Goal: Task Accomplishment & Management: Manage account settings

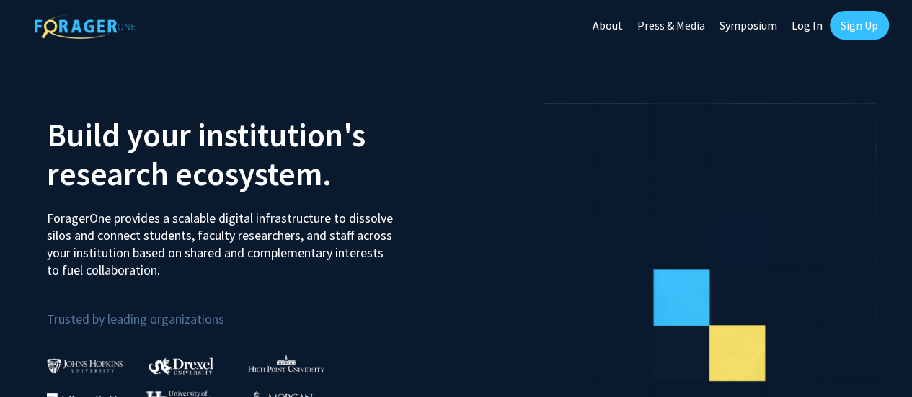
click at [801, 29] on link "Log In" at bounding box center [806, 25] width 45 height 50
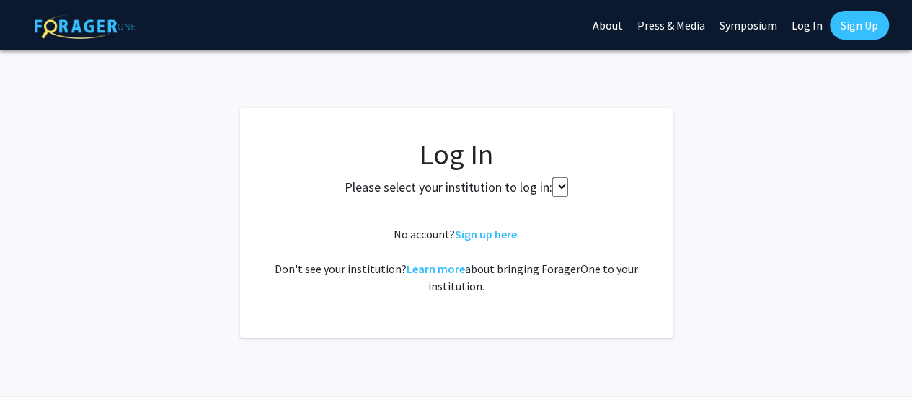
select select
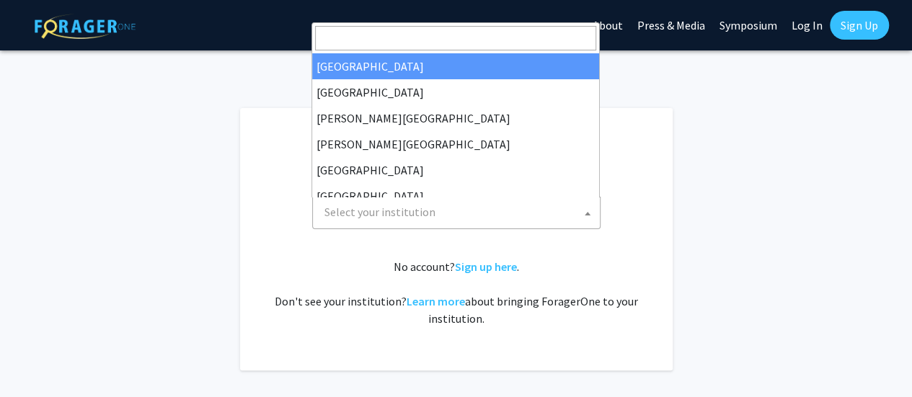
click at [456, 213] on span "Select your institution" at bounding box center [459, 212] width 281 height 30
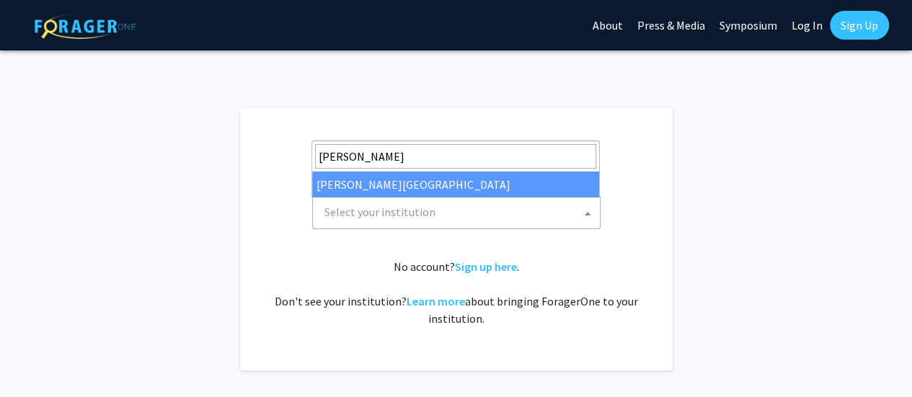
type input "[PERSON_NAME]"
select select "21"
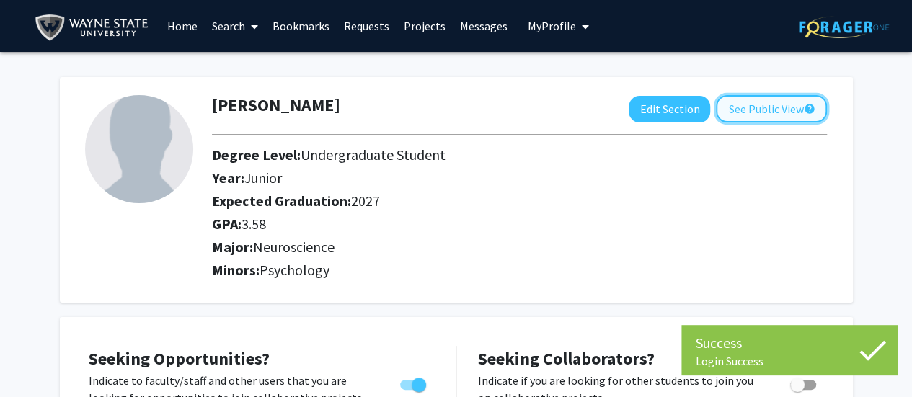
click at [780, 106] on button "See Public View help" at bounding box center [771, 108] width 111 height 27
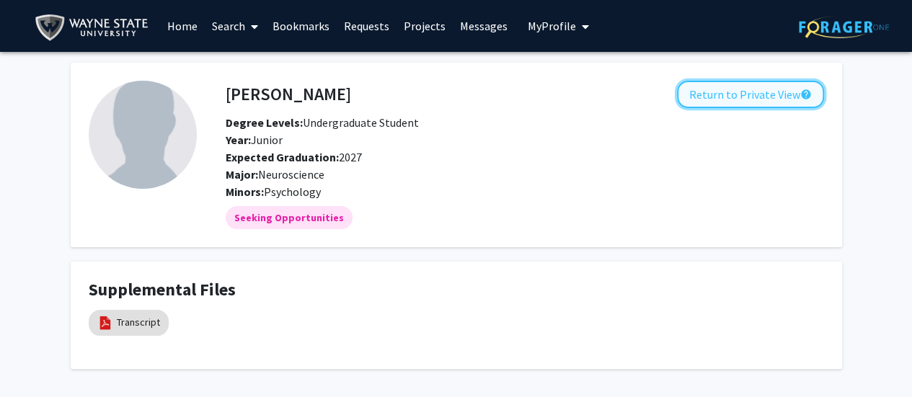
click at [752, 107] on button "Return to Private View help" at bounding box center [750, 94] width 147 height 27
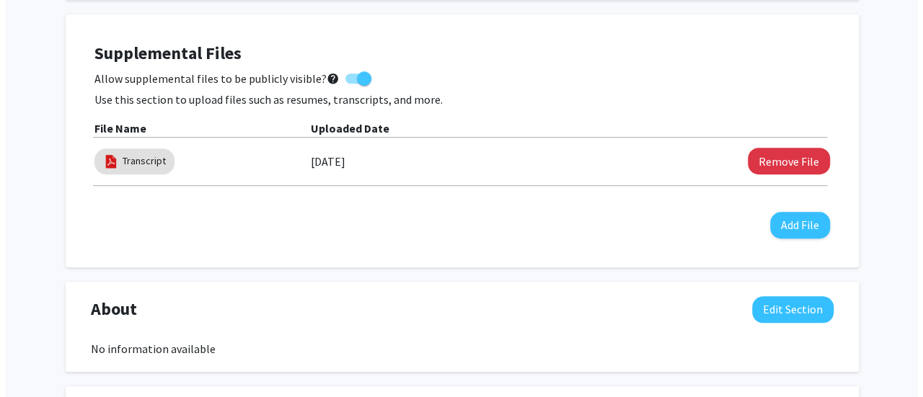
scroll to position [431, 0]
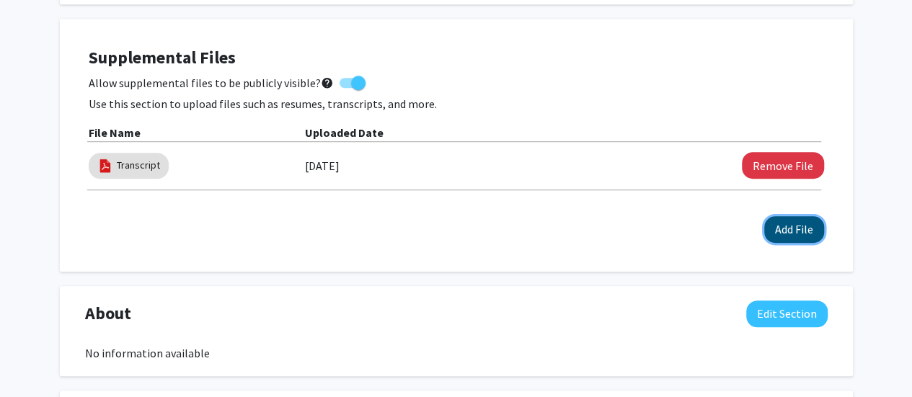
click at [796, 237] on button "Add File" at bounding box center [794, 229] width 60 height 27
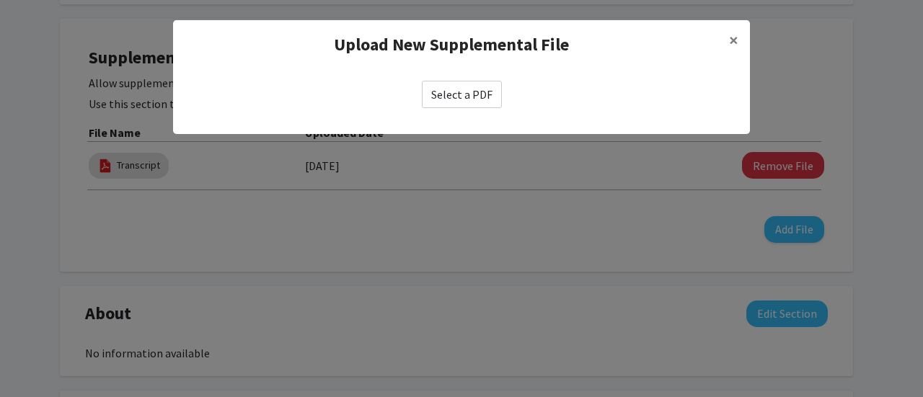
click at [452, 100] on label "Select a PDF" at bounding box center [462, 94] width 80 height 27
click at [0, 0] on input "Select a PDF" at bounding box center [0, 0] width 0 height 0
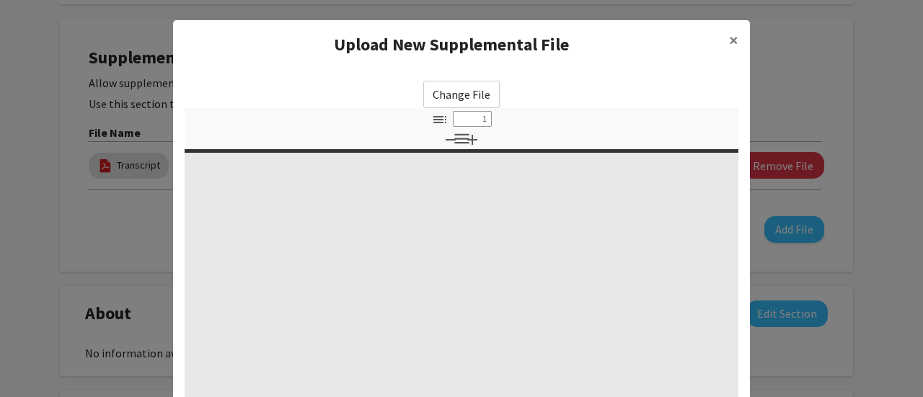
select select "custom"
type input "0"
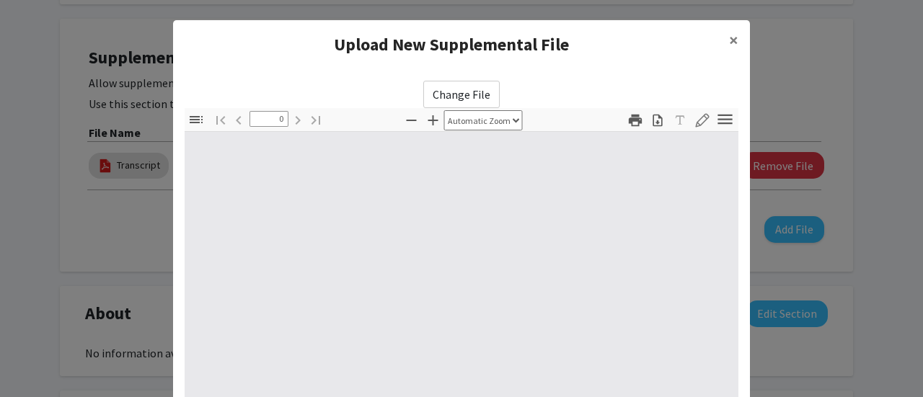
select select "custom"
type input "1"
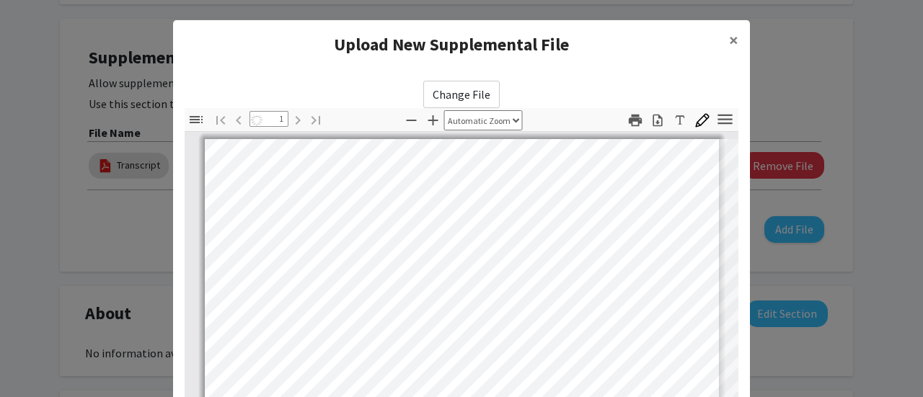
select select "auto"
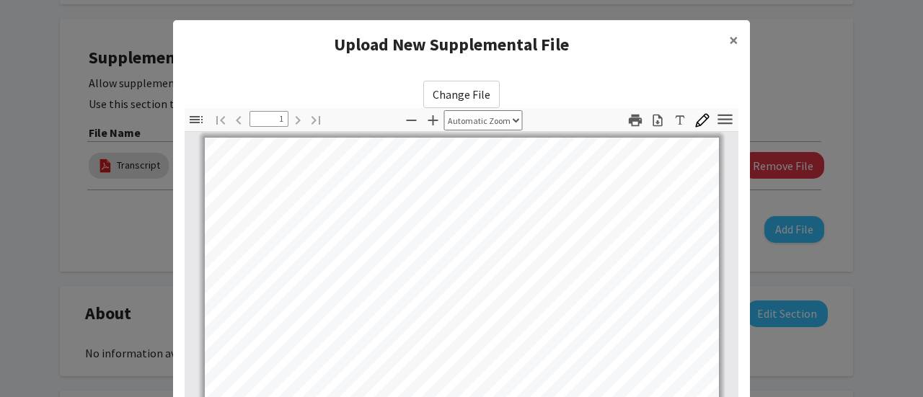
scroll to position [285, 0]
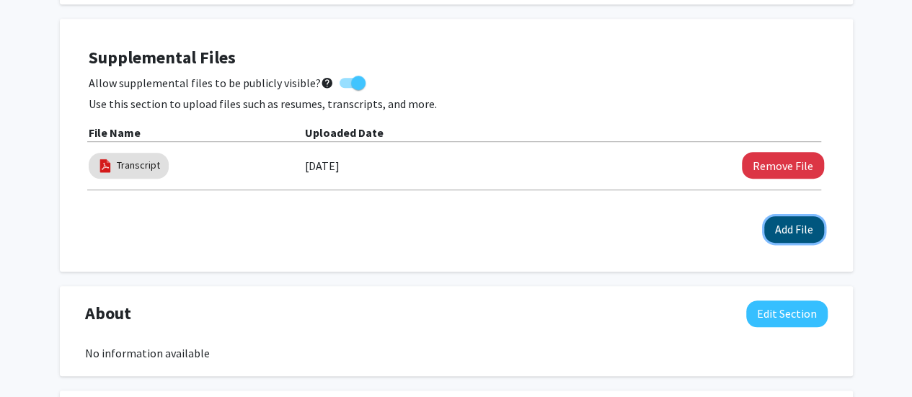
click at [799, 228] on button "Add File" at bounding box center [794, 229] width 60 height 27
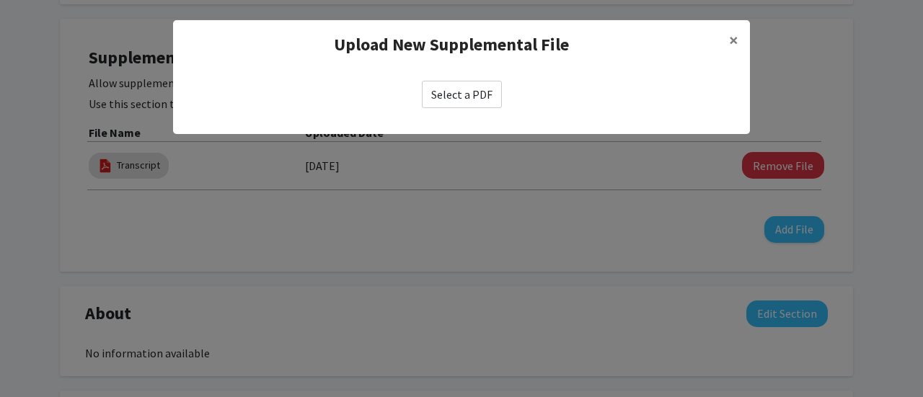
click at [458, 88] on label "Select a PDF" at bounding box center [462, 94] width 80 height 27
click at [0, 0] on input "Select a PDF" at bounding box center [0, 0] width 0 height 0
select select "custom"
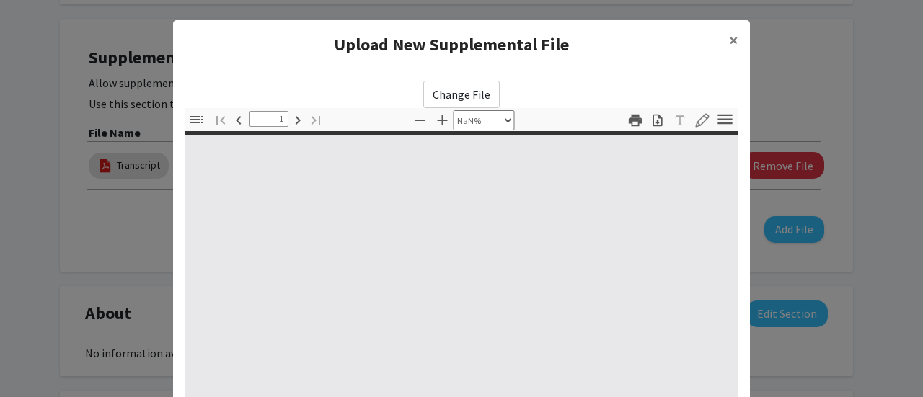
type input "0"
select select "custom"
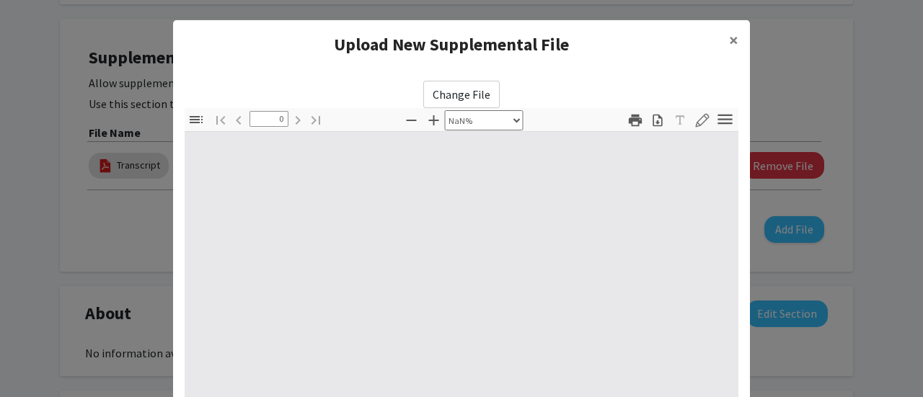
type input "1"
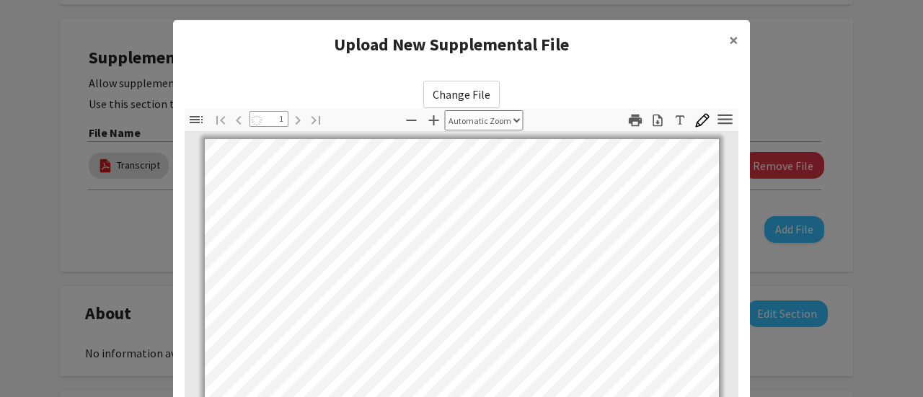
select select "auto"
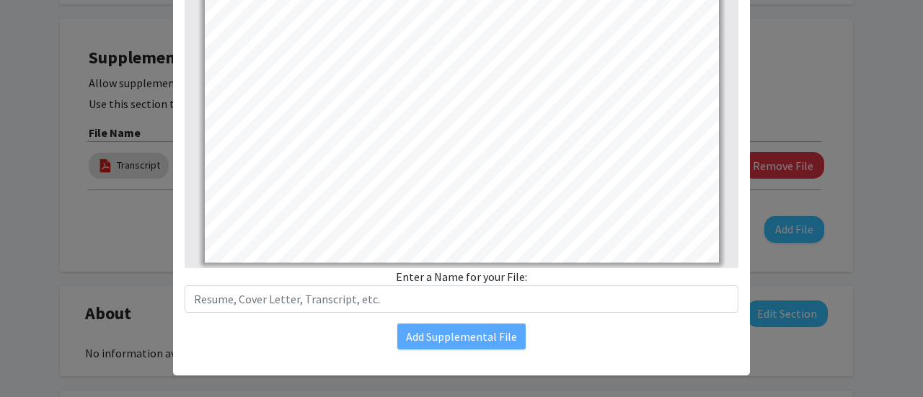
scroll to position [280, 0]
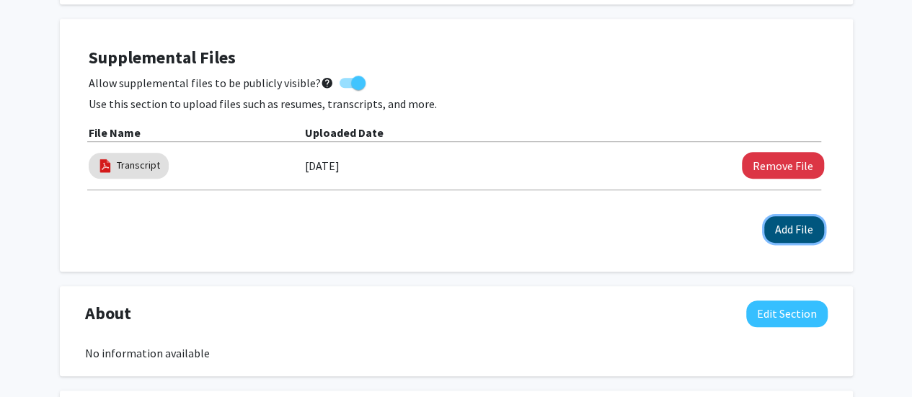
click at [790, 228] on button "Add File" at bounding box center [794, 229] width 60 height 27
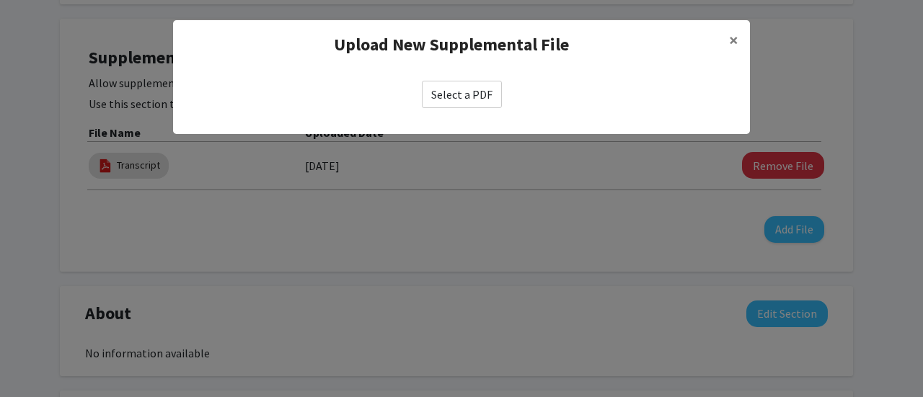
click at [464, 83] on label "Select a PDF" at bounding box center [462, 94] width 80 height 27
click at [0, 0] on input "Select a PDF" at bounding box center [0, 0] width 0 height 0
select select "custom"
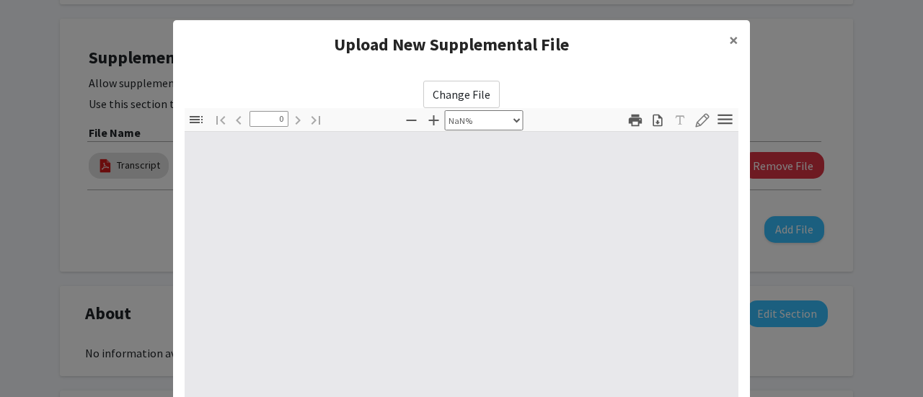
type input "1"
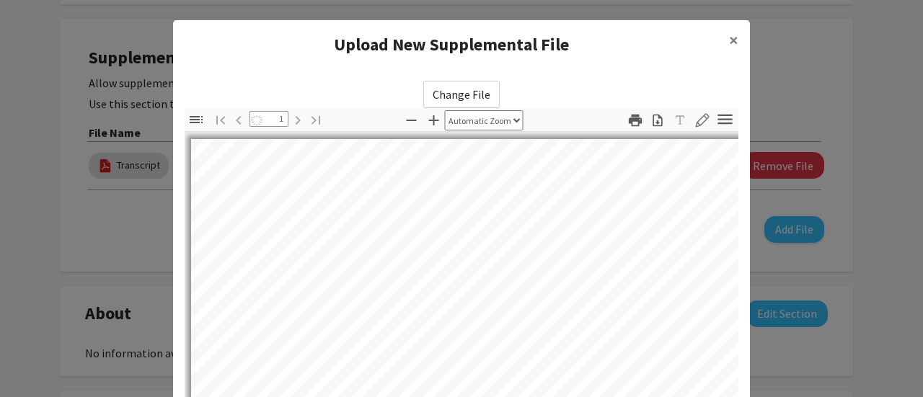
select select "auto"
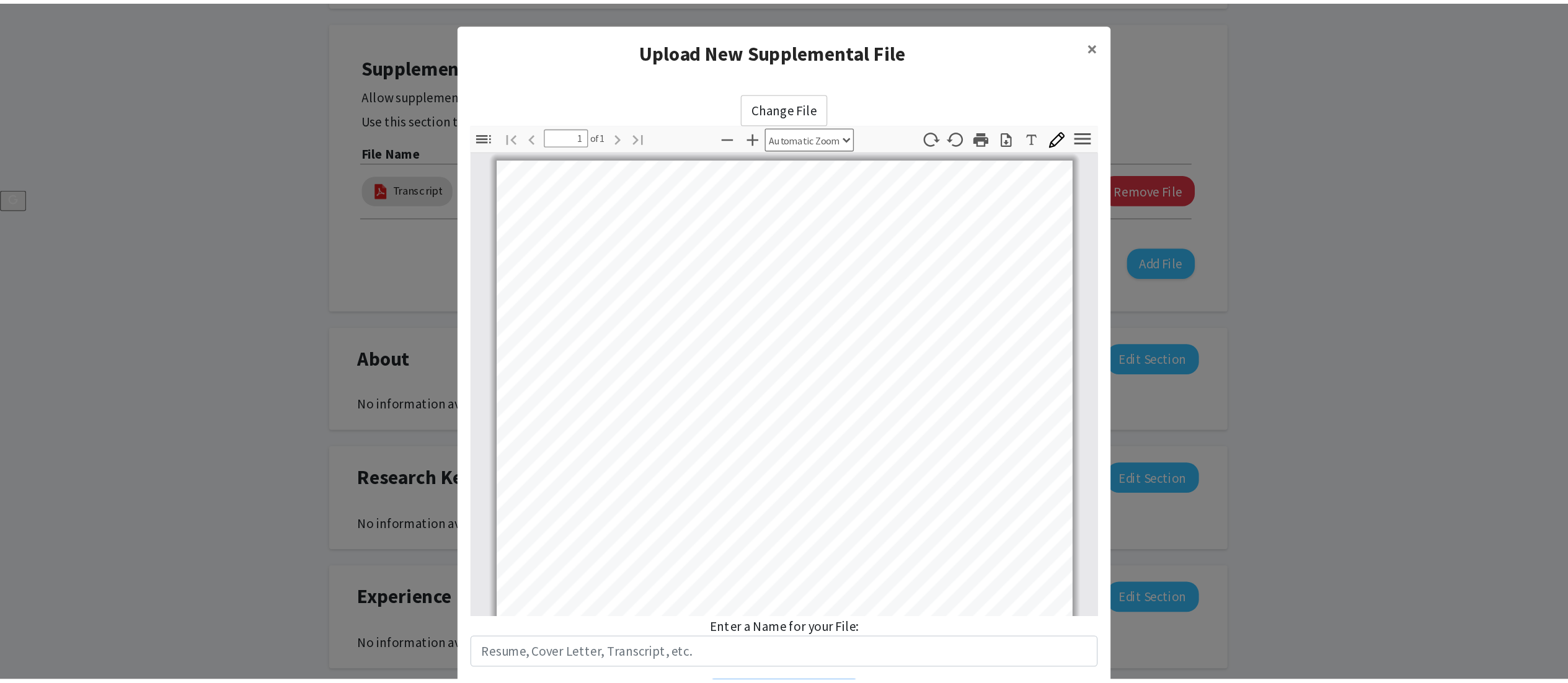
scroll to position [1, 0]
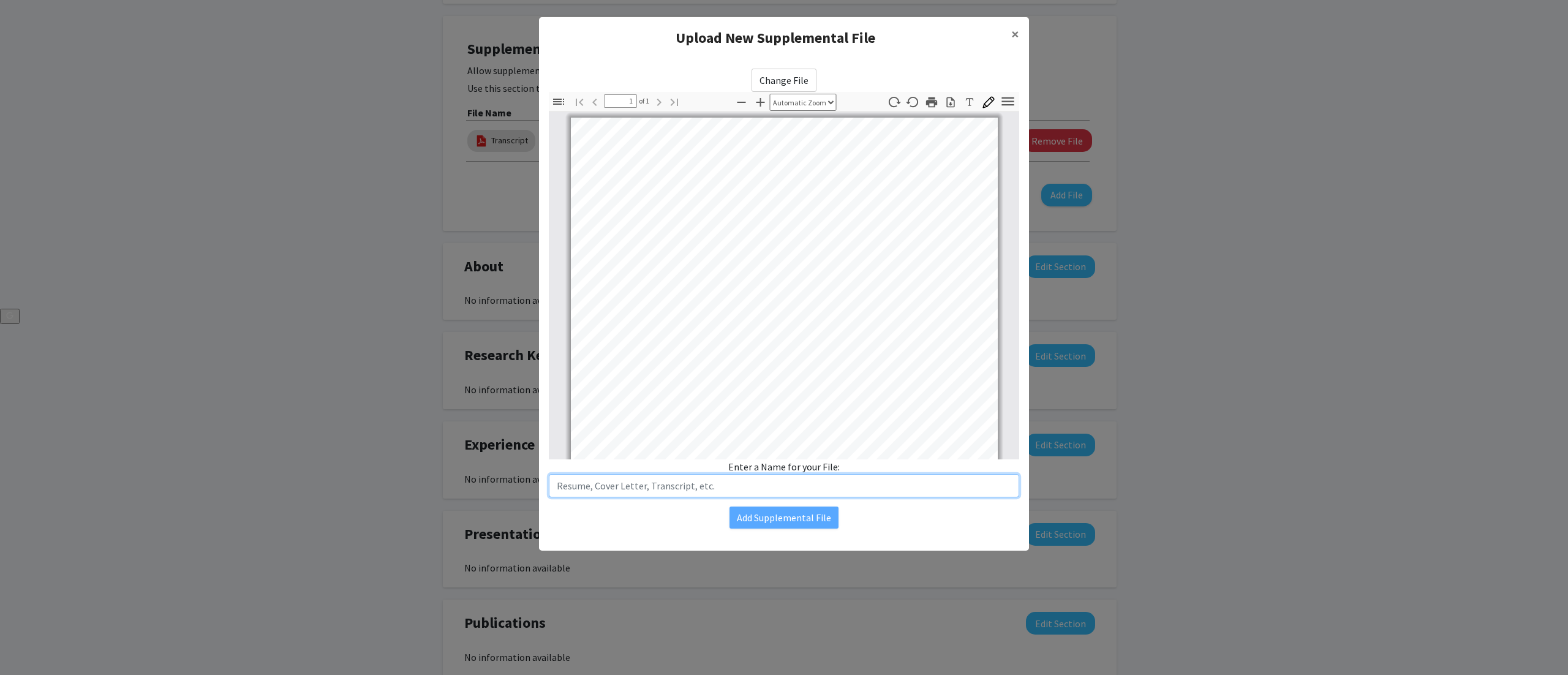
drag, startPoint x: 510, startPoint y: 5, endPoint x: 699, endPoint y: 485, distance: 515.9
click at [699, 337] on input "text" at bounding box center [784, 485] width 471 height 23
type input "Resume"
click at [782, 337] on button "Add Supplemental File" at bounding box center [784, 518] width 109 height 22
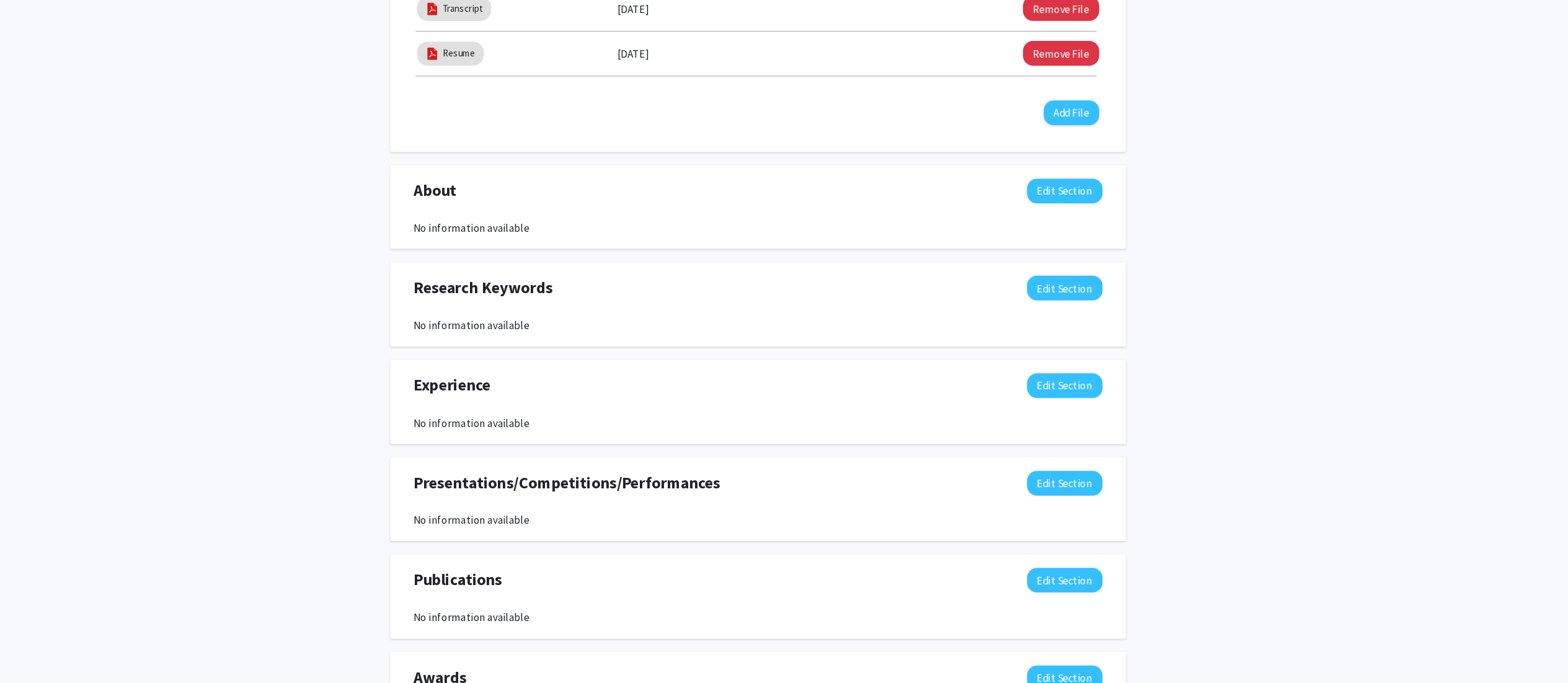
scroll to position [487, 0]
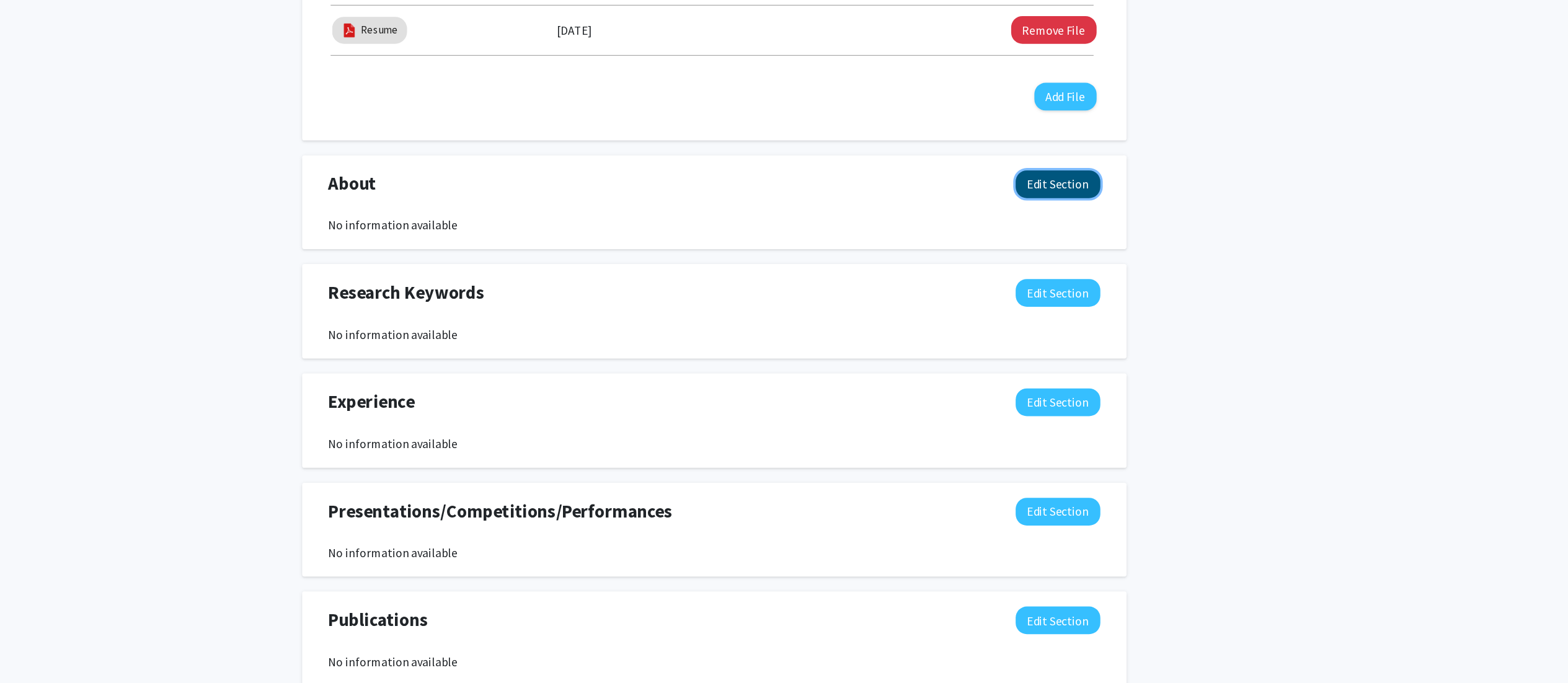
click at [793, 184] on button "Edit Section" at bounding box center [1067, 195] width 70 height 23
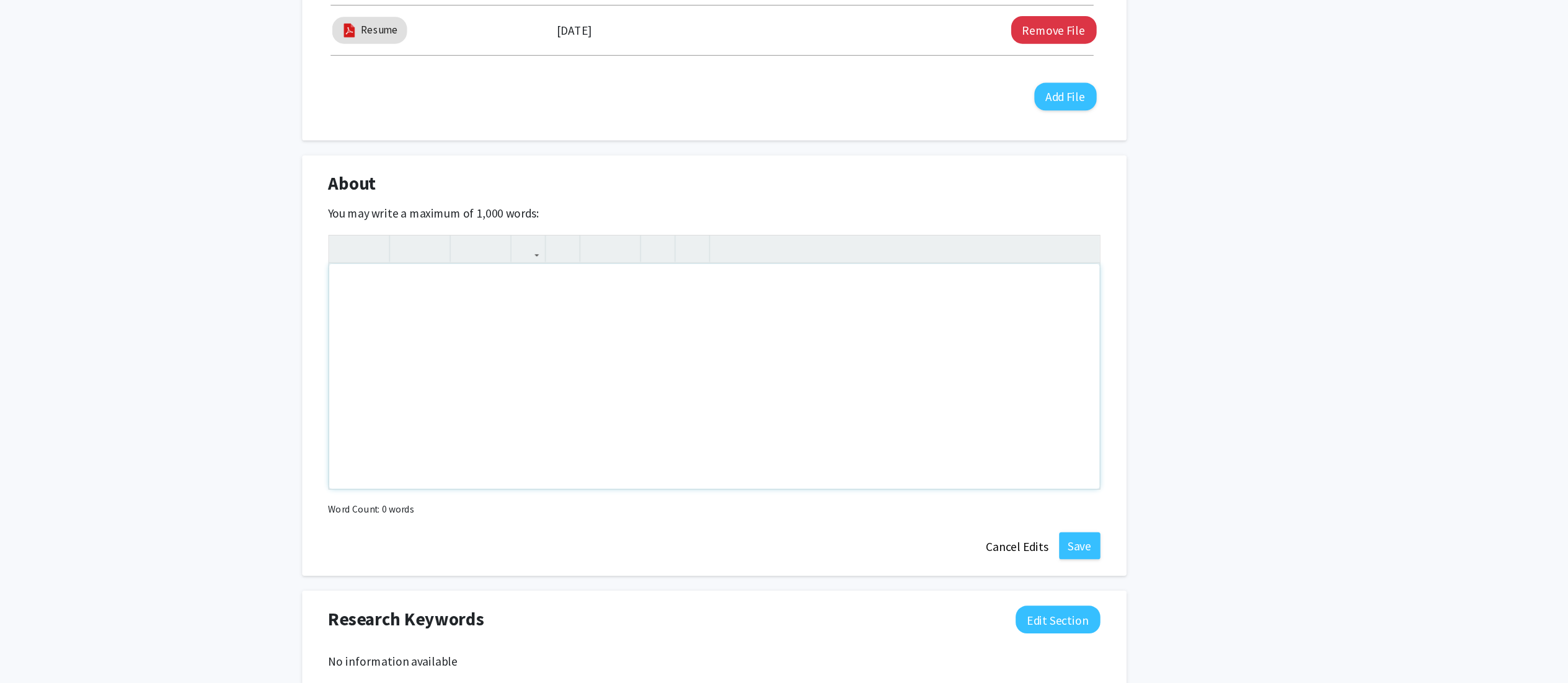
click at [793, 293] on div "Note to users with screen readers: Please deactivate our accessibility plugin f…" at bounding box center [784, 354] width 637 height 186
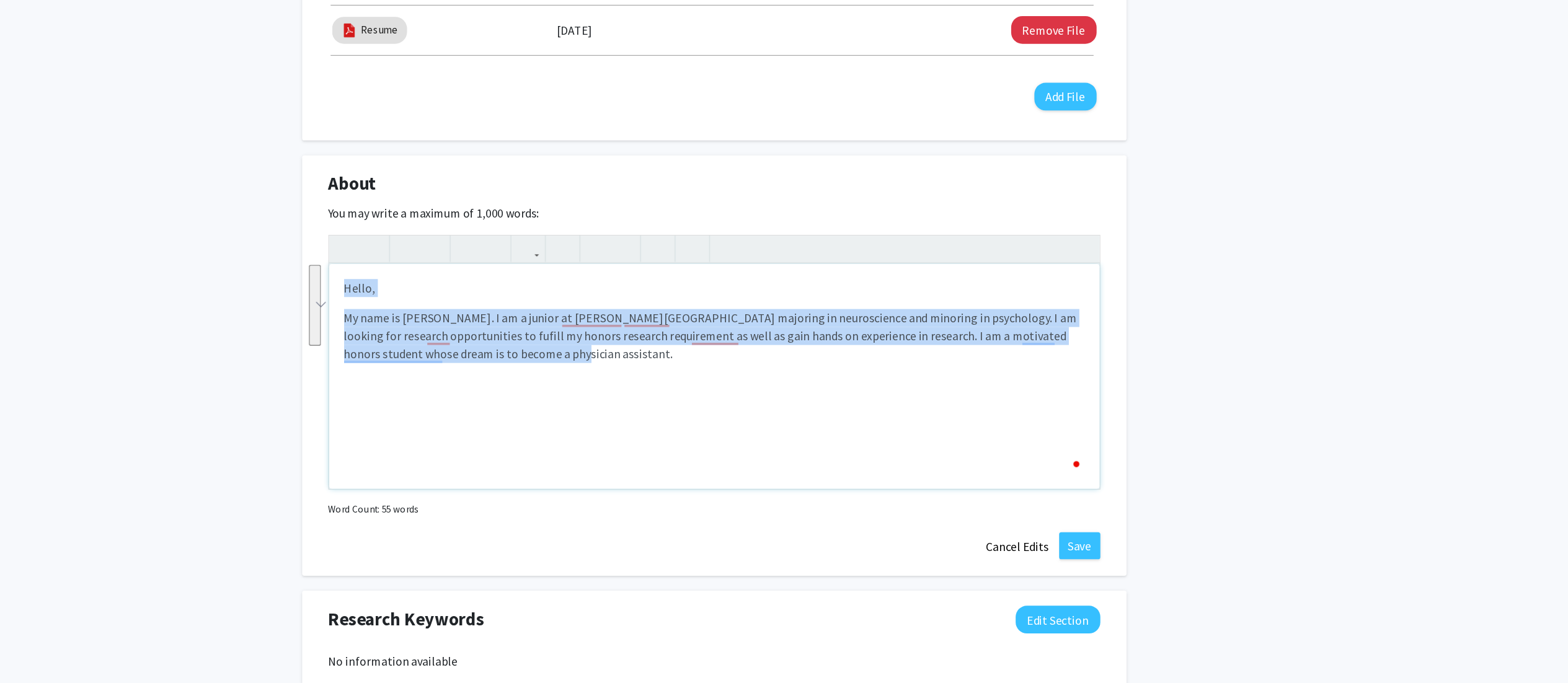
copy div "Hello, My name is [PERSON_NAME]. I am a junior at [PERSON_NAME][GEOGRAPHIC_DATA…"
type textarea "<p>My name is [PERSON_NAME], and I am a junior at [PERSON_NAME][GEOGRAPHIC_DATA…"
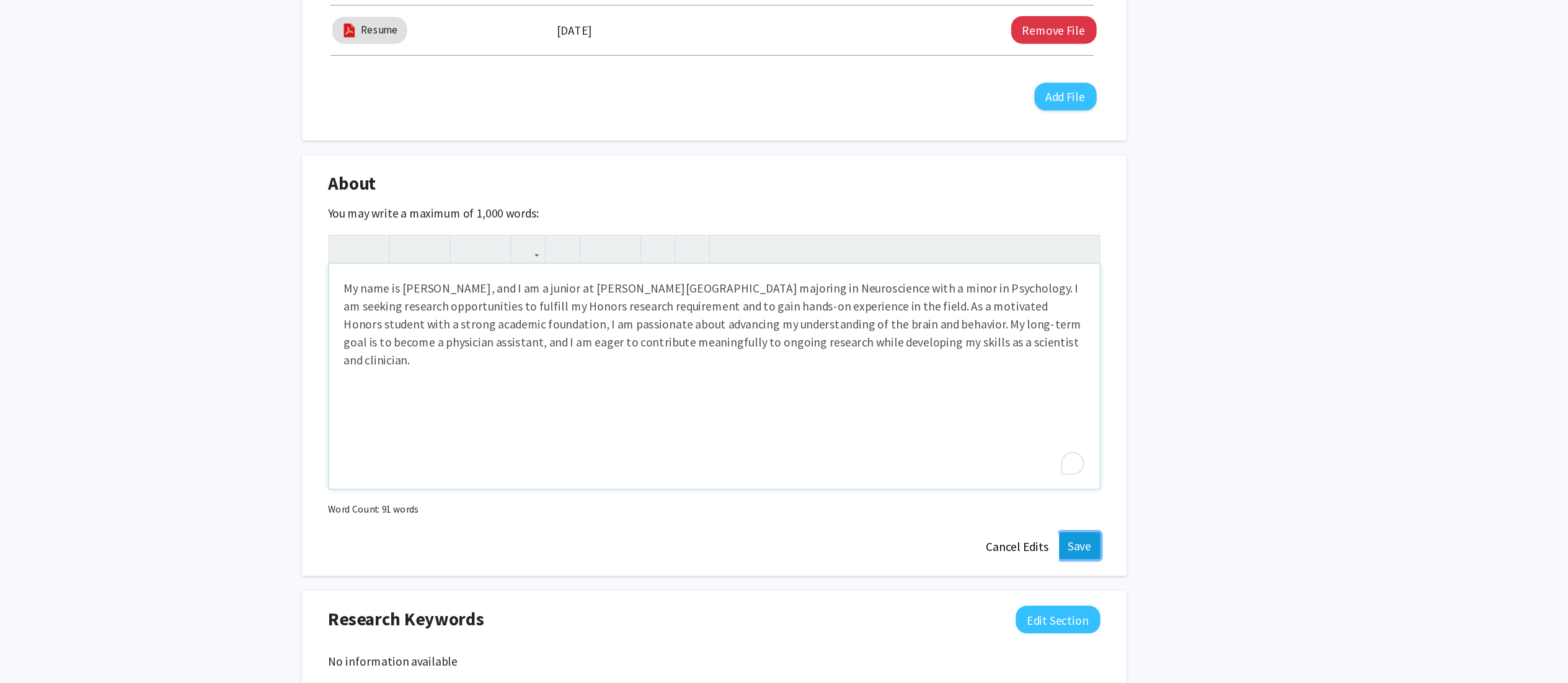
click at [793, 341] on button "Save" at bounding box center [1086, 495] width 34 height 22
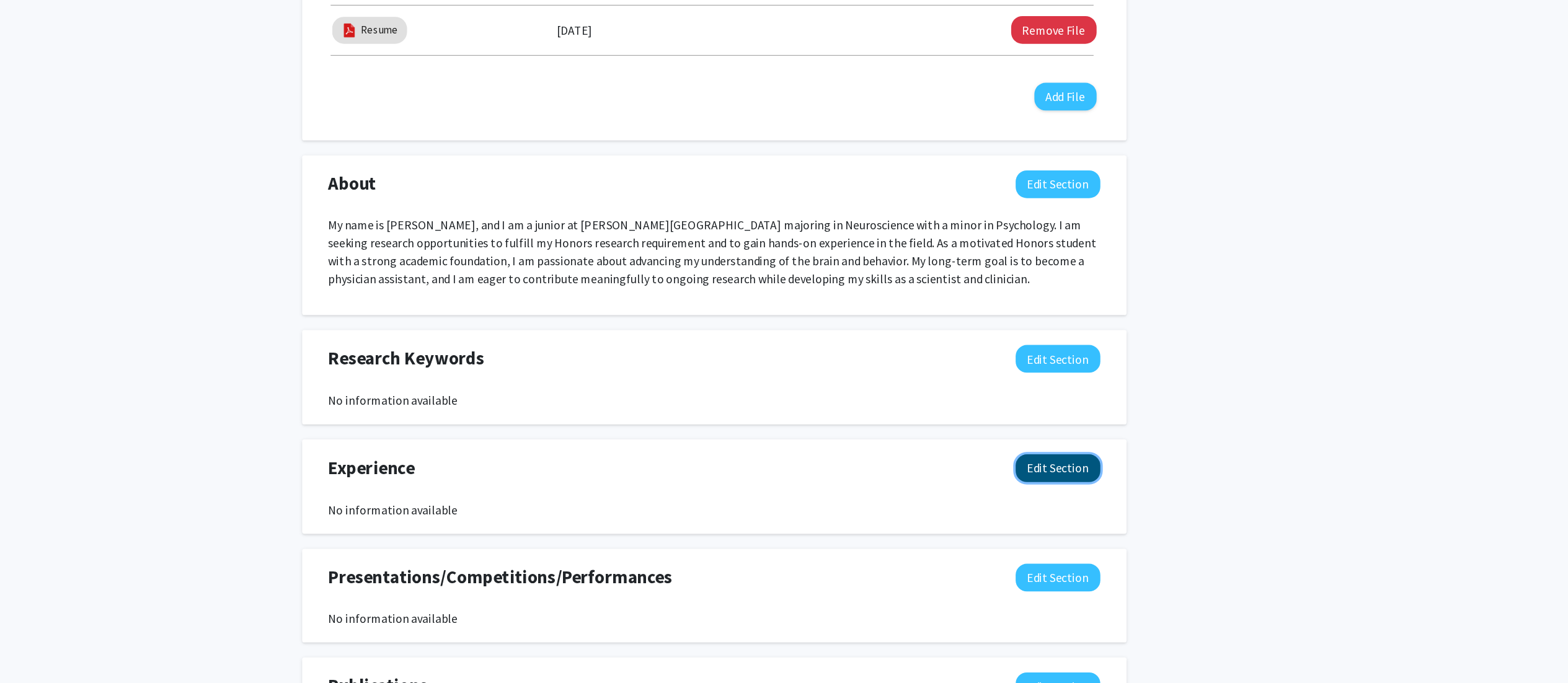
click at [793, 341] on button "Edit Section" at bounding box center [1067, 430] width 70 height 23
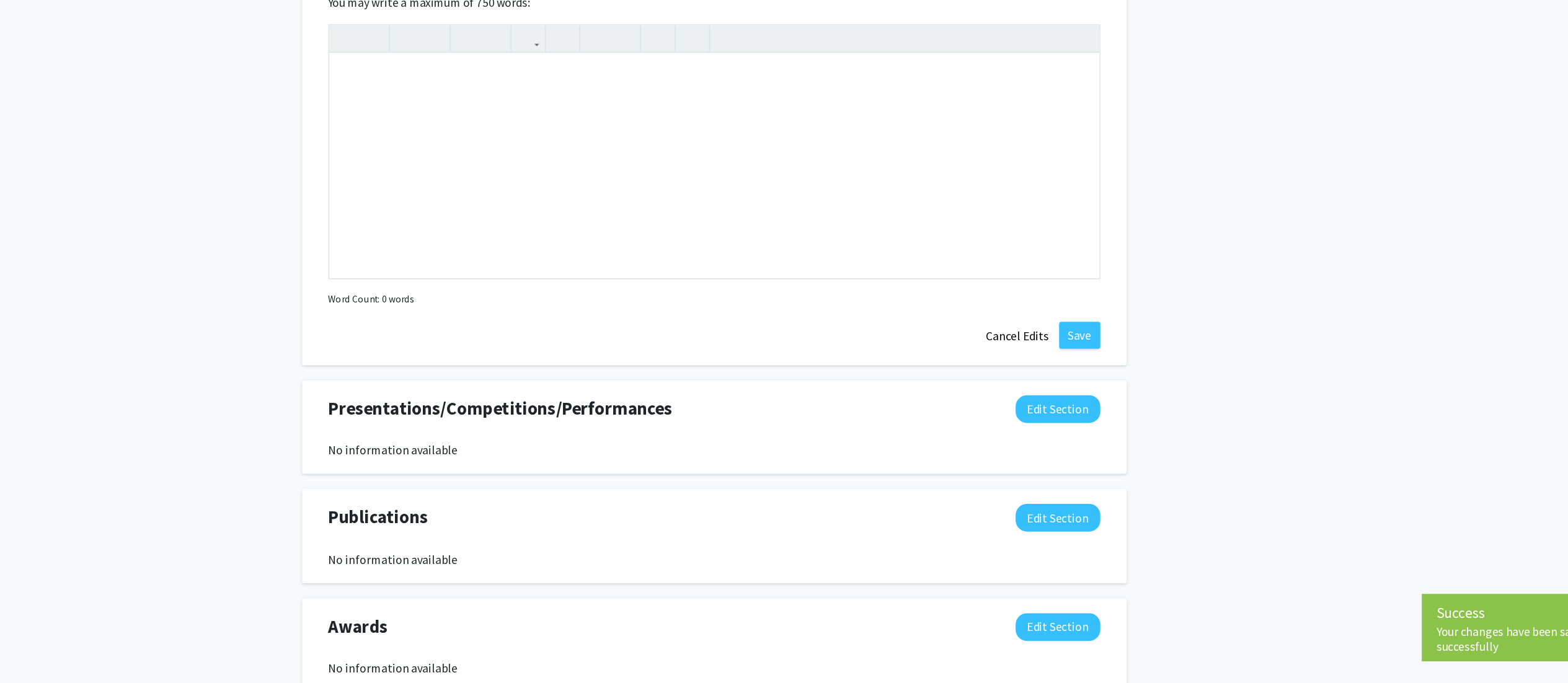
scroll to position [827, 0]
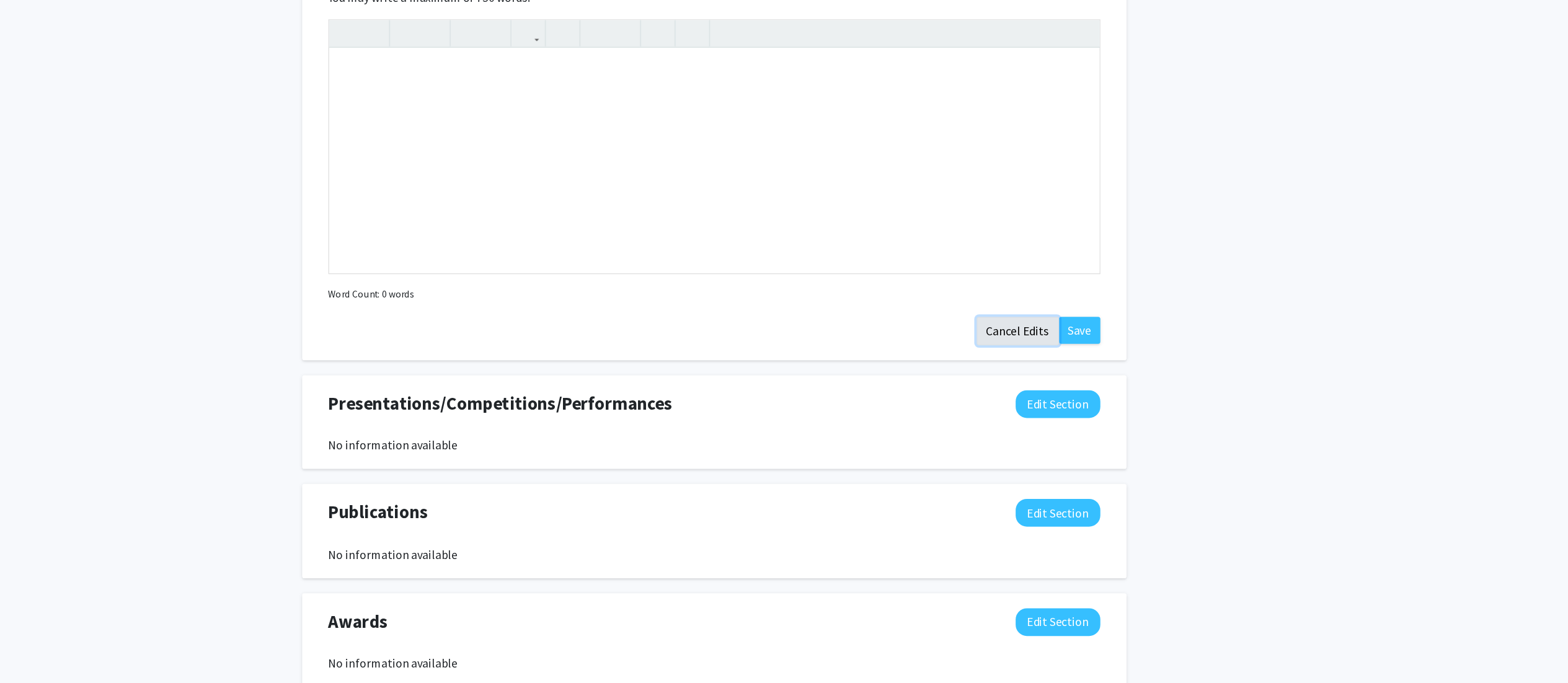
click at [793, 341] on button "Cancel Edits" at bounding box center [1035, 391] width 68 height 23
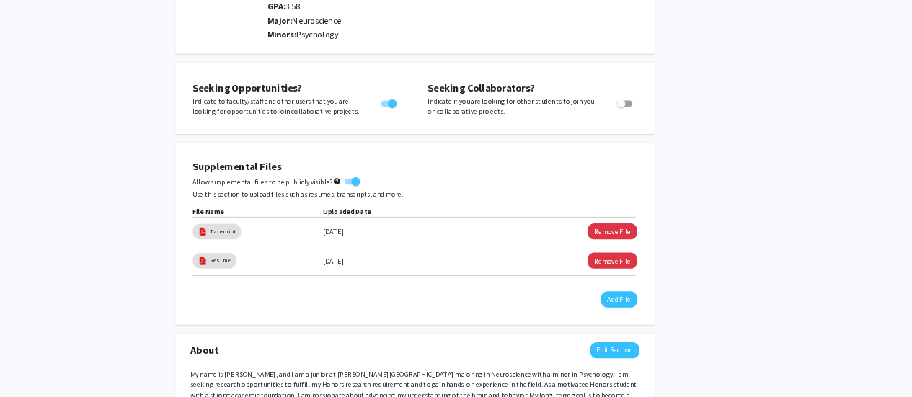
scroll to position [0, 0]
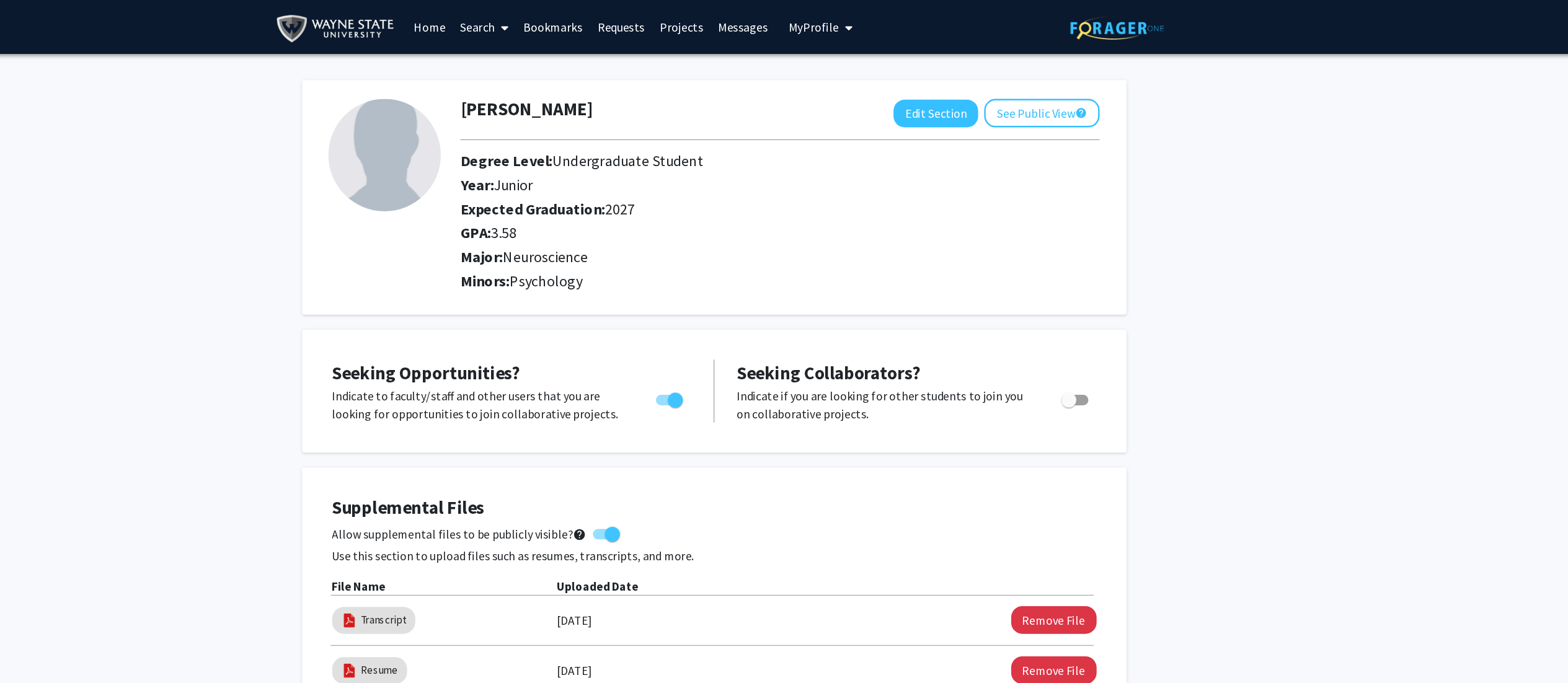
click at [498, 138] on img at bounding box center [512, 128] width 93 height 93
click at [793, 93] on button "Edit Section" at bounding box center [967, 94] width 70 height 23
select select "junior"
select select "2027"
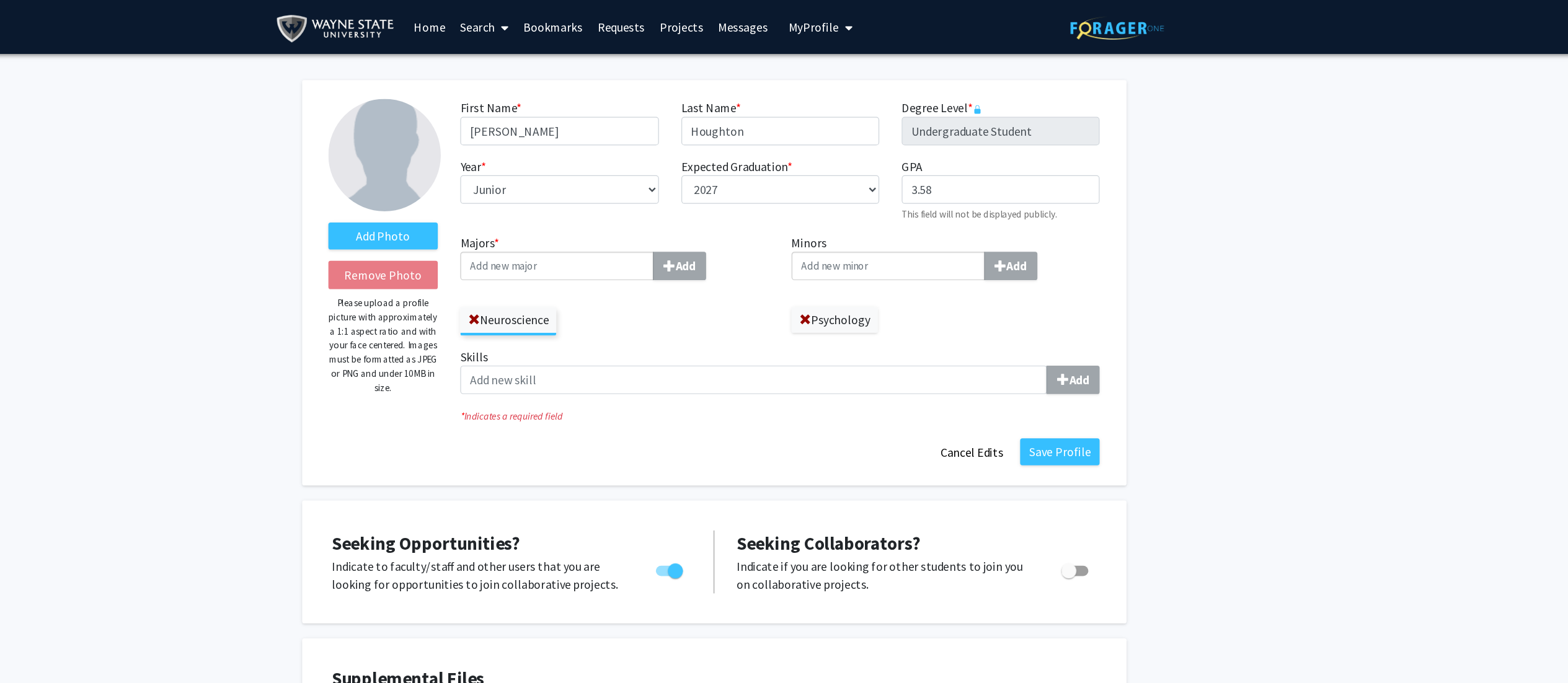
click at [505, 151] on img at bounding box center [512, 128] width 93 height 93
click at [535, 184] on label "Add Photo" at bounding box center [511, 195] width 91 height 22
click at [0, 0] on input "Add Photo" at bounding box center [0, 0] width 0 height 0
click at [527, 191] on label "Add Photo" at bounding box center [511, 195] width 91 height 22
click at [0, 0] on input "Add Photo" at bounding box center [0, 0] width 0 height 0
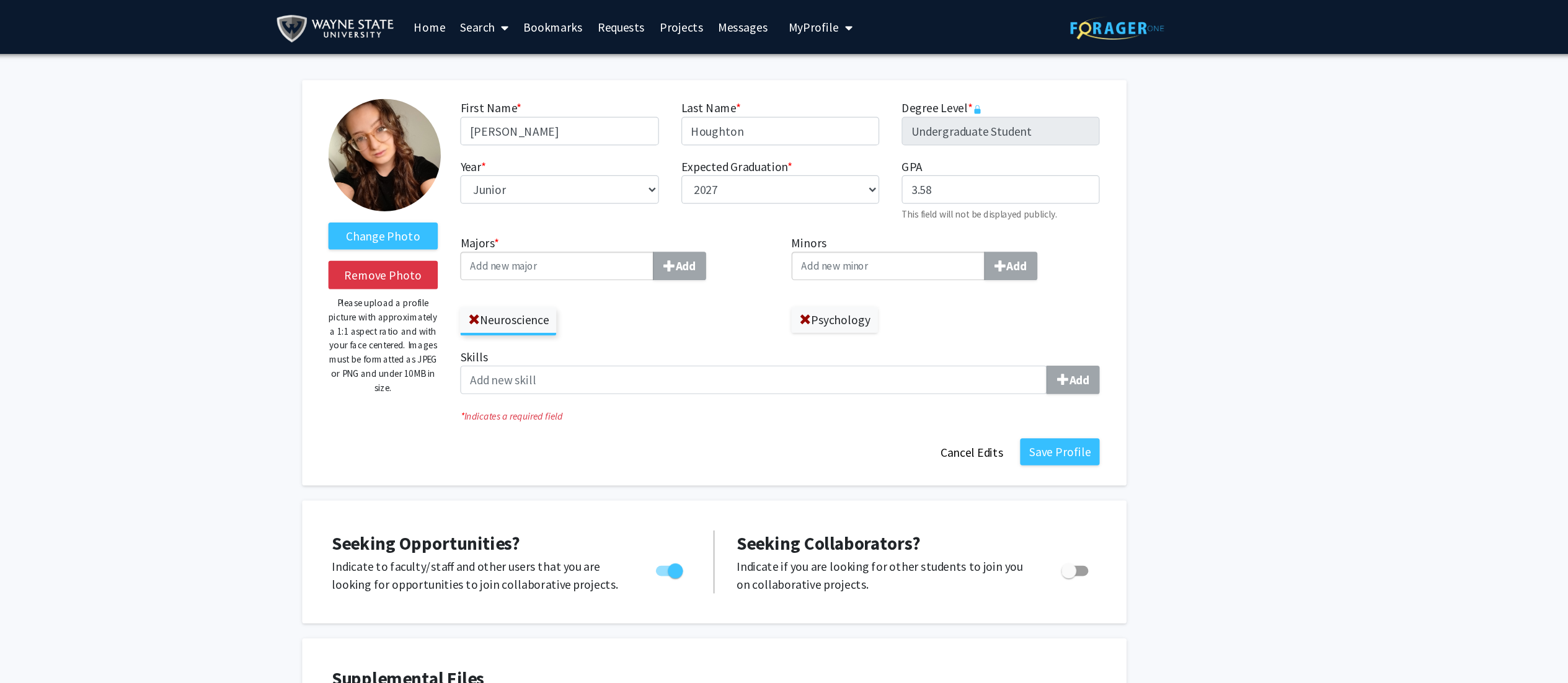
click at [793, 341] on div "Change Photo Remove Photo Please upload a profile picture with approximately a …" at bounding box center [784, 234] width 682 height 335
click at [793, 341] on button "Save Profile" at bounding box center [1070, 374] width 65 height 22
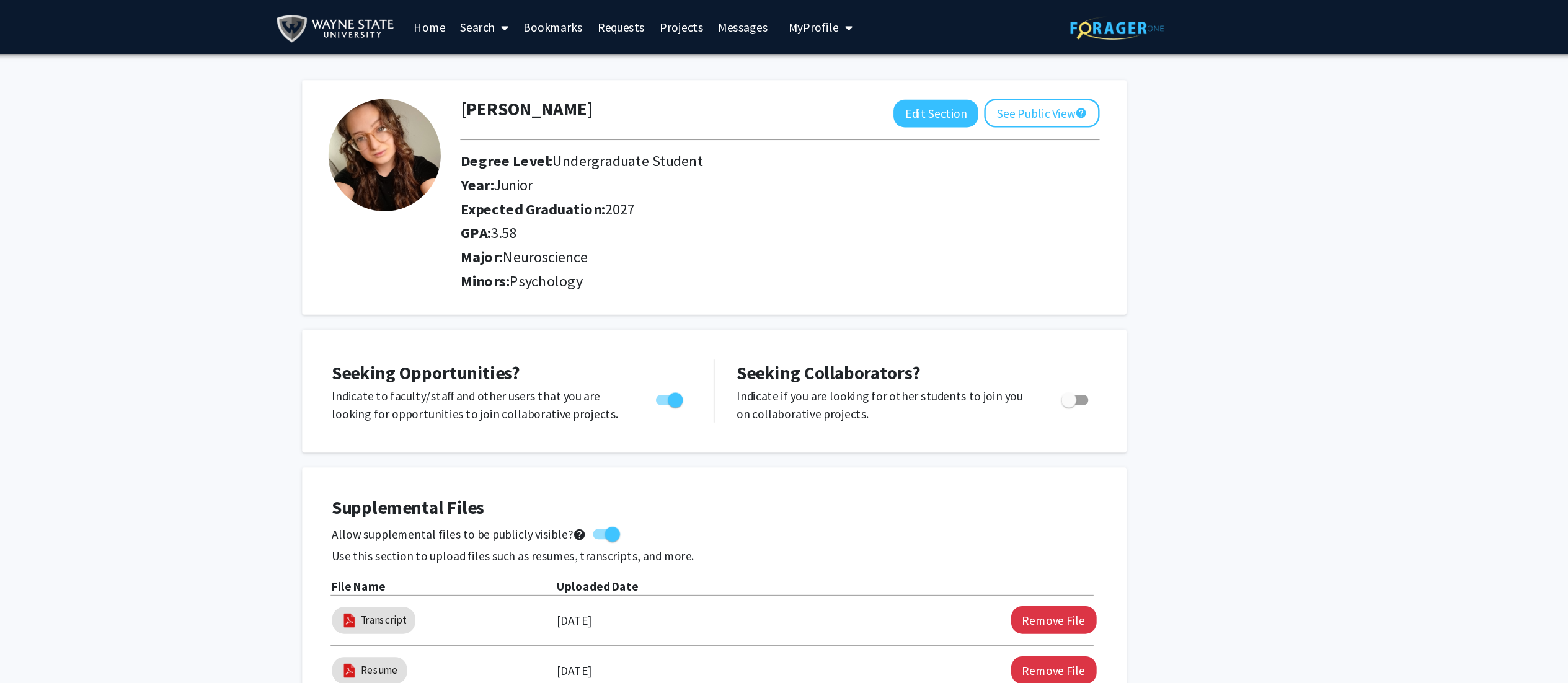
click at [586, 24] on link "Search" at bounding box center [593, 22] width 52 height 43
click at [604, 51] on span "Faculty/Staff" at bounding box center [613, 57] width 91 height 25
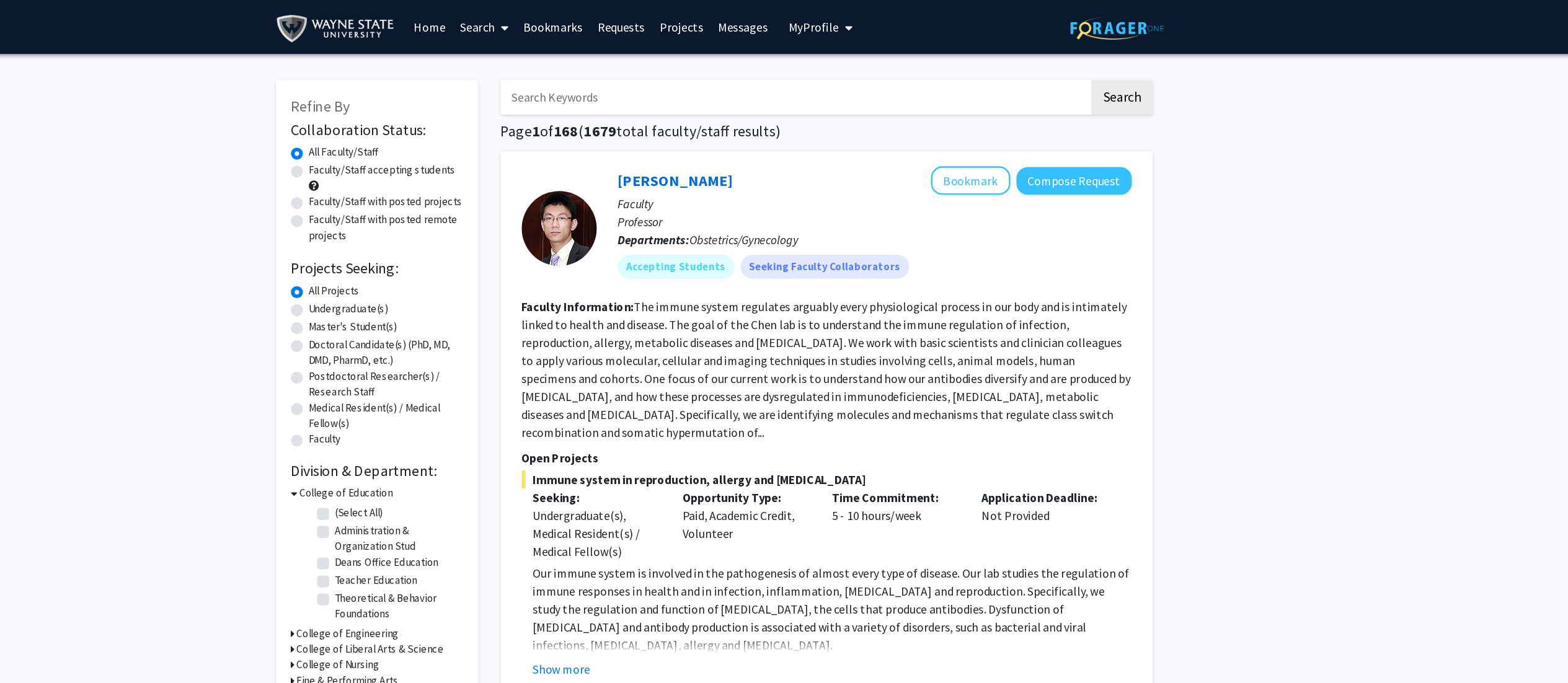
click at [488, 255] on label "Undergraduate(s)" at bounding box center [482, 255] width 65 height 13
click at [457, 255] on input "Undergraduate(s)" at bounding box center [452, 253] width 8 height 8
radio input "true"
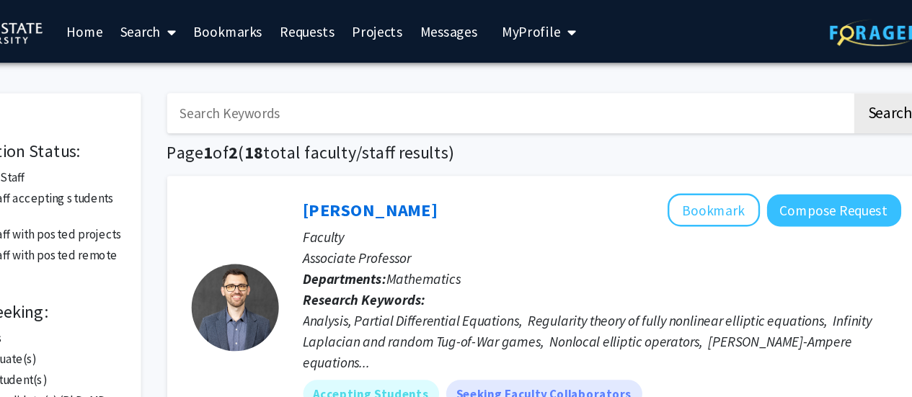
drag, startPoint x: 1434, startPoint y: 36, endPoint x: 508, endPoint y: 164, distance: 934.3
click at [508, 164] on div "[PERSON_NAME] Bookmark Compose Request" at bounding box center [610, 173] width 494 height 27
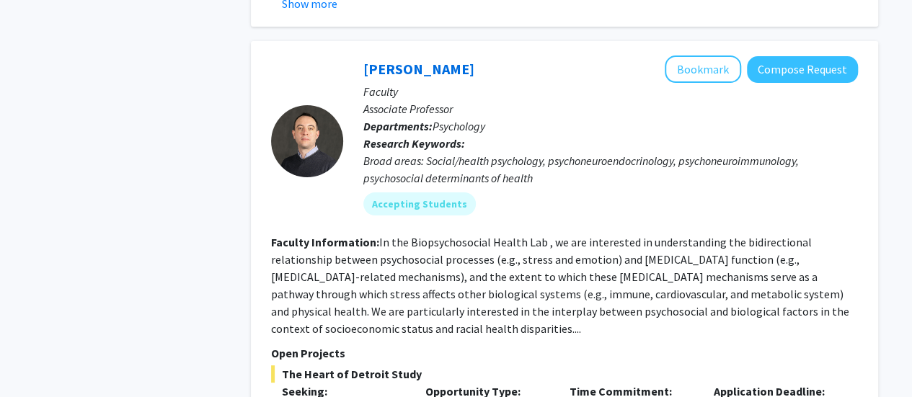
scroll to position [2670, 0]
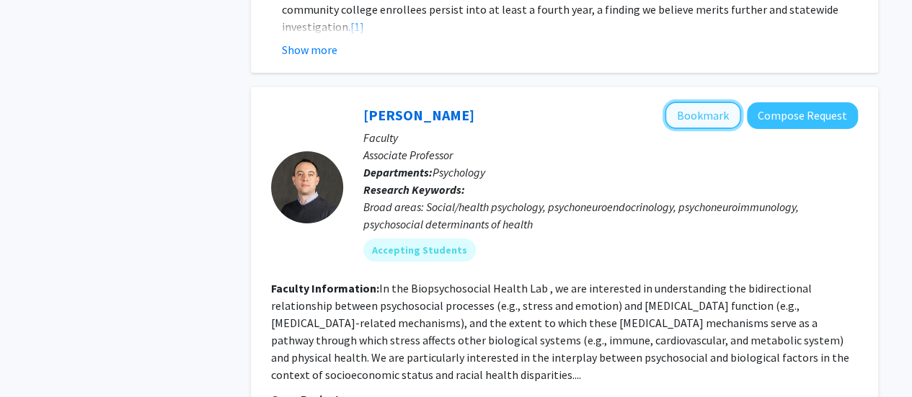
click at [698, 102] on button "Bookmark" at bounding box center [703, 115] width 76 height 27
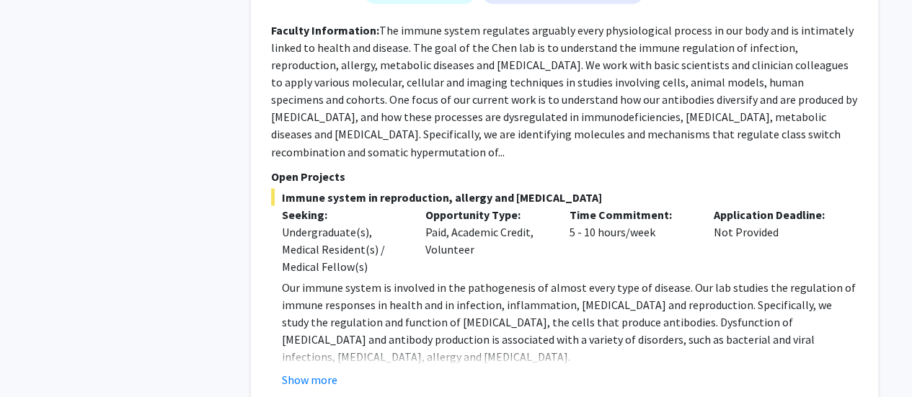
scroll to position [6706, 0]
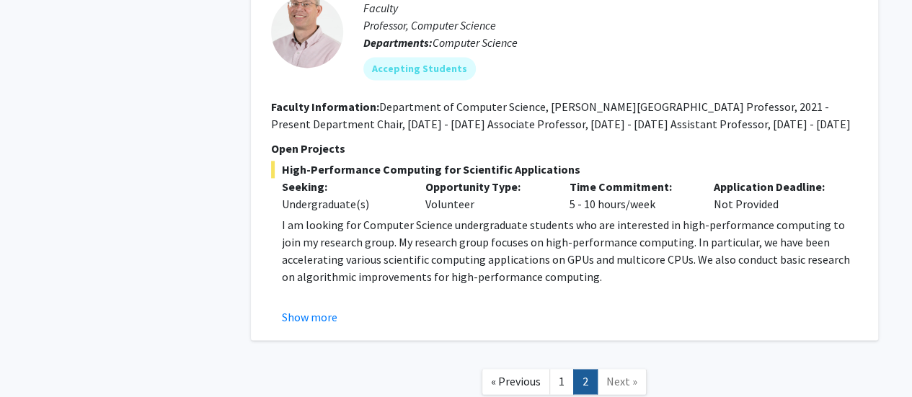
scroll to position [3723, 0]
